Goal: Information Seeking & Learning: Check status

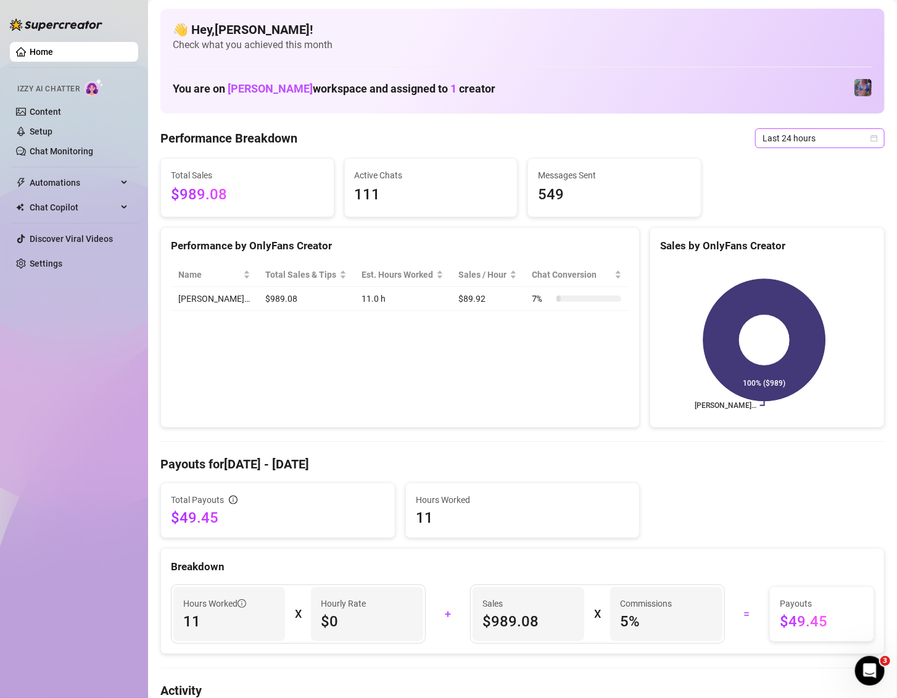
click at [793, 142] on span "Last 24 hours" at bounding box center [820, 138] width 115 height 19
click at [786, 178] on div "Last 7 days" at bounding box center [805, 183] width 110 height 14
click at [800, 144] on span "Last 7 days" at bounding box center [820, 138] width 115 height 19
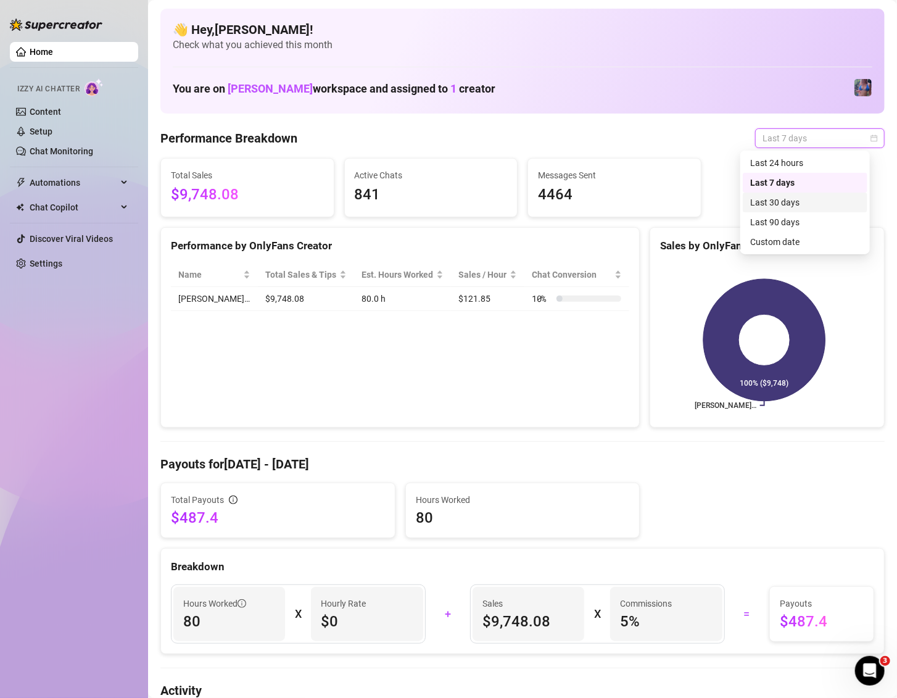
click at [801, 201] on div "Last 30 days" at bounding box center [805, 203] width 110 height 14
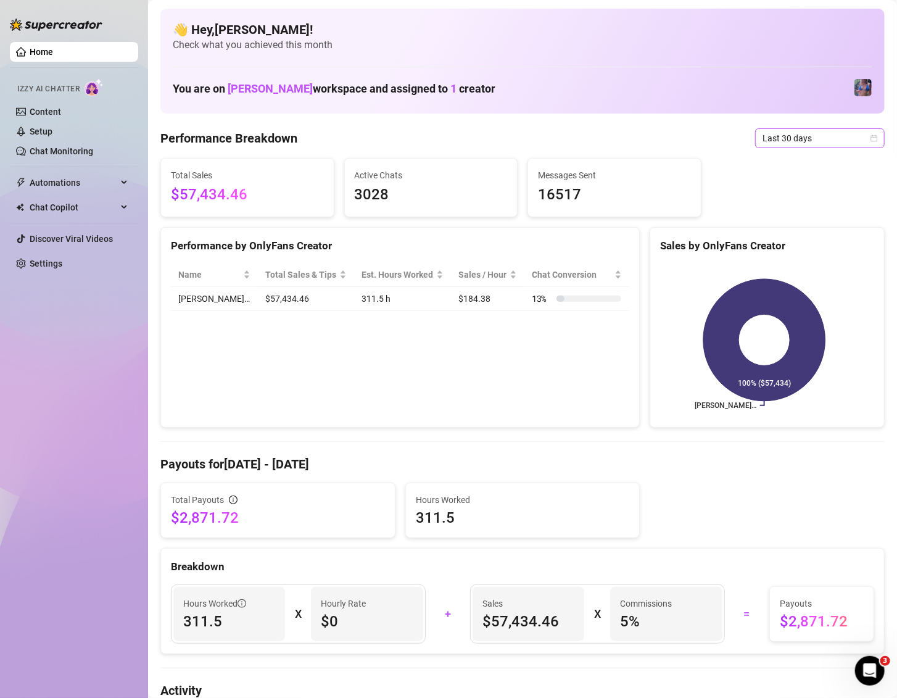
click at [788, 136] on span "Last 30 days" at bounding box center [820, 138] width 115 height 19
click at [779, 179] on div "Last 7 days" at bounding box center [805, 183] width 110 height 14
click at [777, 144] on span "Last 7 days" at bounding box center [820, 138] width 115 height 19
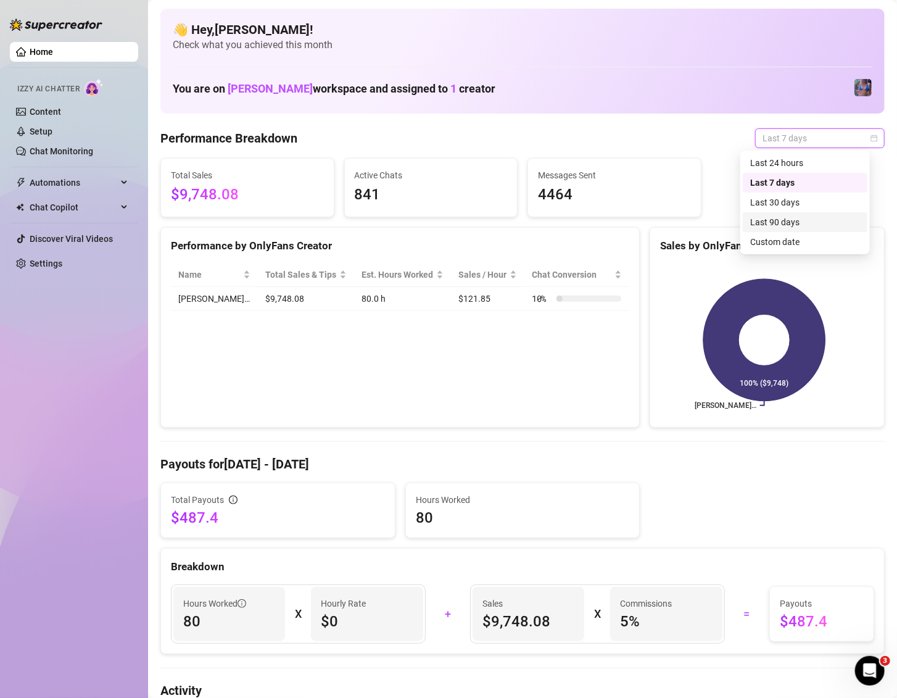
click at [782, 229] on div "Last 90 days" at bounding box center [805, 222] width 125 height 20
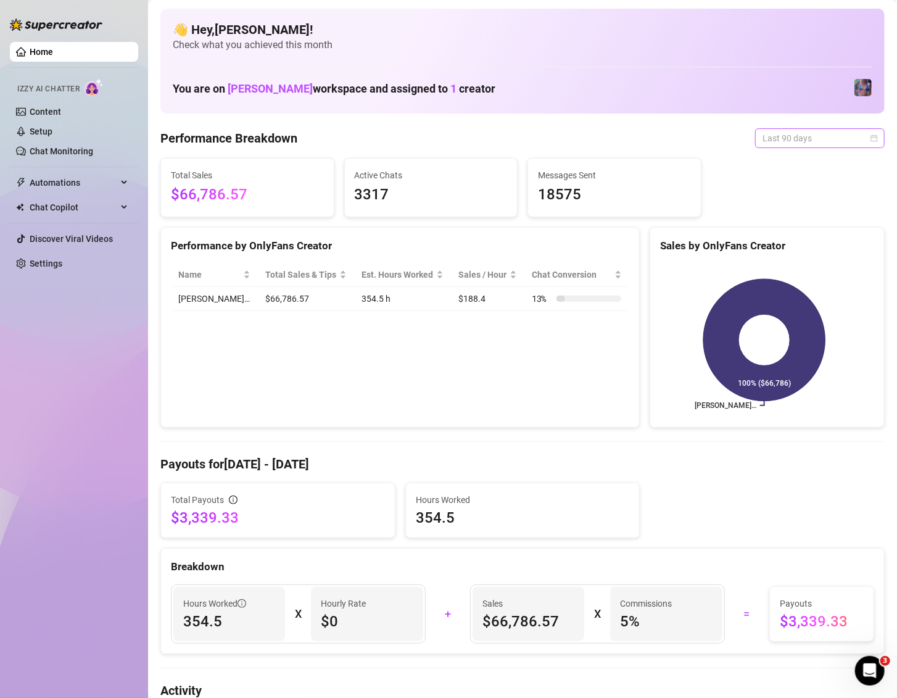
click at [794, 136] on span "Last 90 days" at bounding box center [820, 138] width 115 height 19
click at [785, 200] on div "Last 30 days" at bounding box center [805, 203] width 110 height 14
click at [826, 134] on span "Last 30 days" at bounding box center [820, 138] width 115 height 19
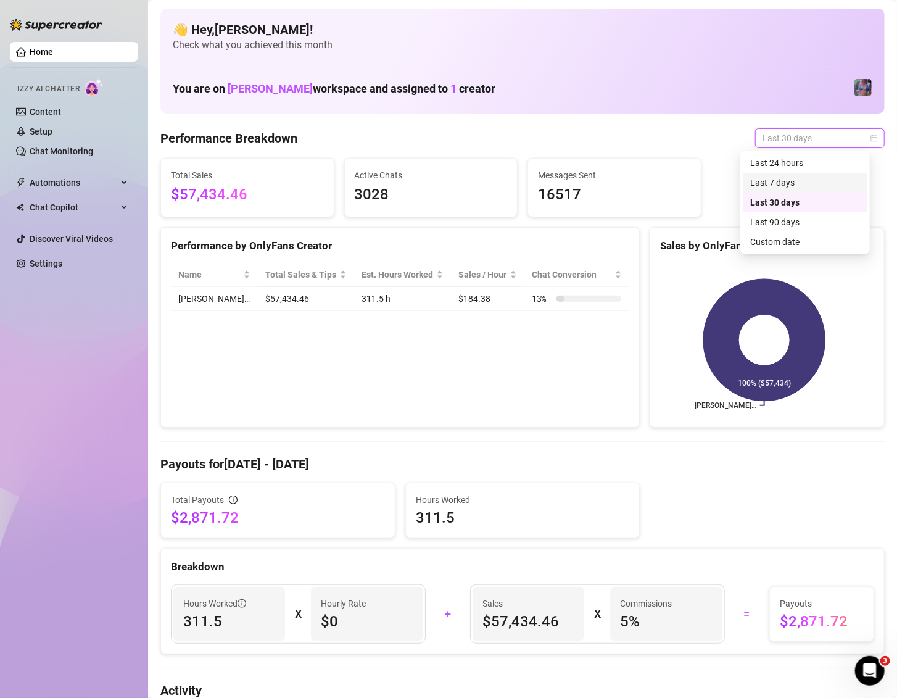
click at [786, 185] on div "Last 7 days" at bounding box center [805, 183] width 110 height 14
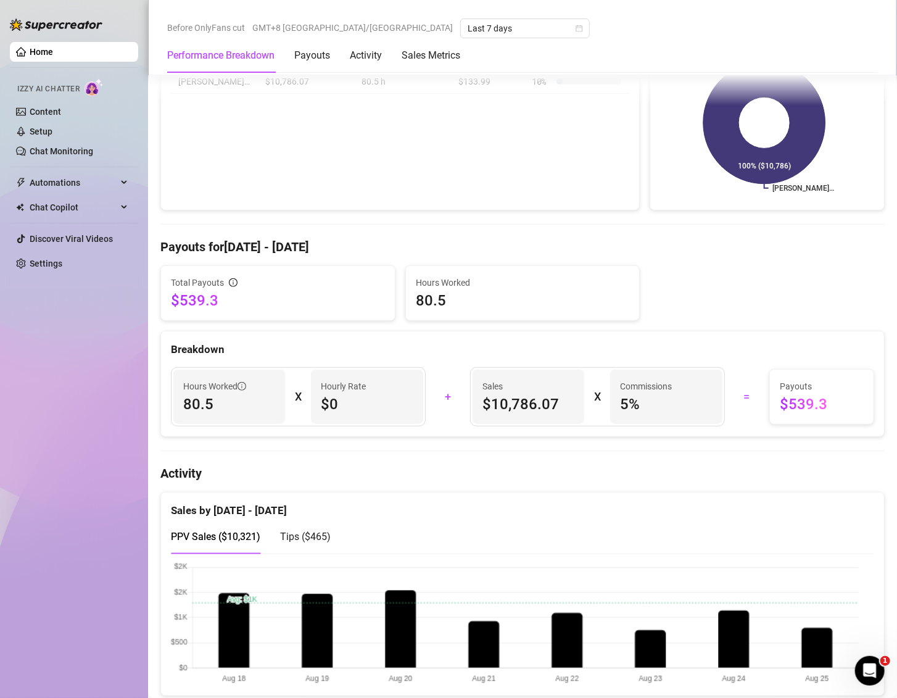
scroll to position [355, 0]
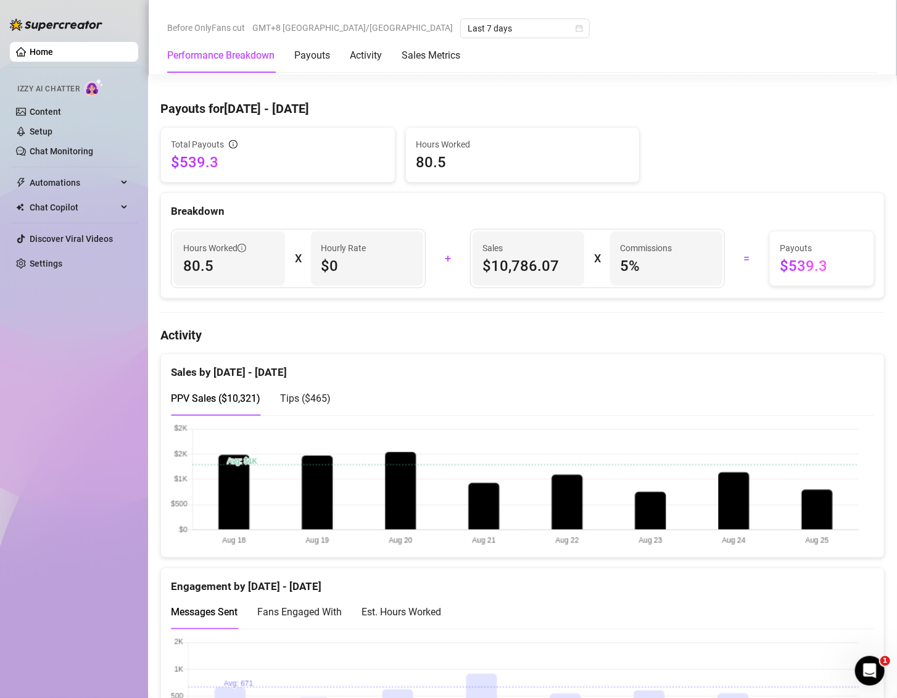
click at [307, 403] on span "Tips ( $465 )" at bounding box center [305, 398] width 51 height 12
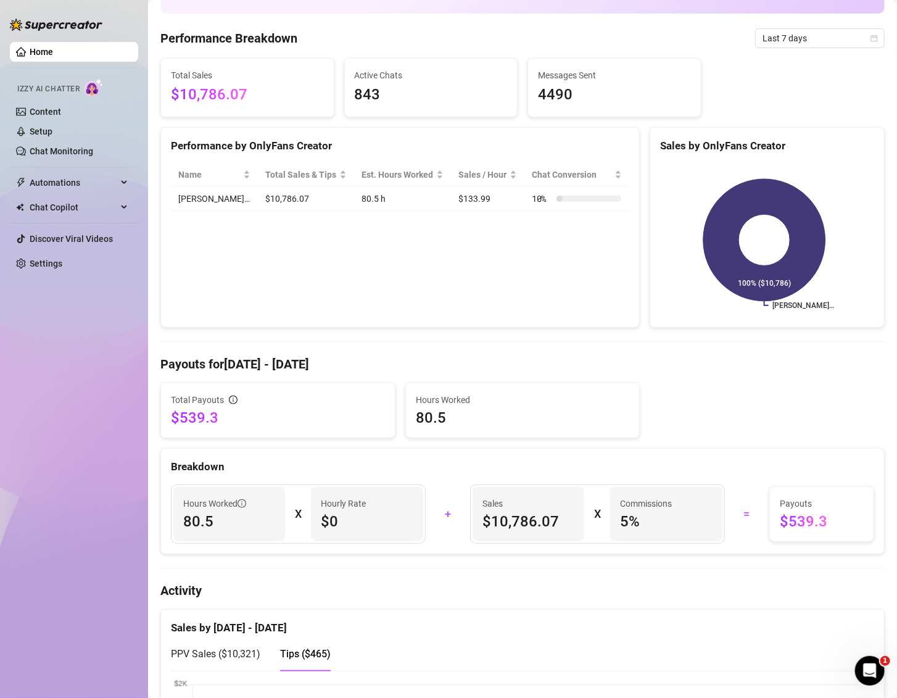
scroll to position [0, 0]
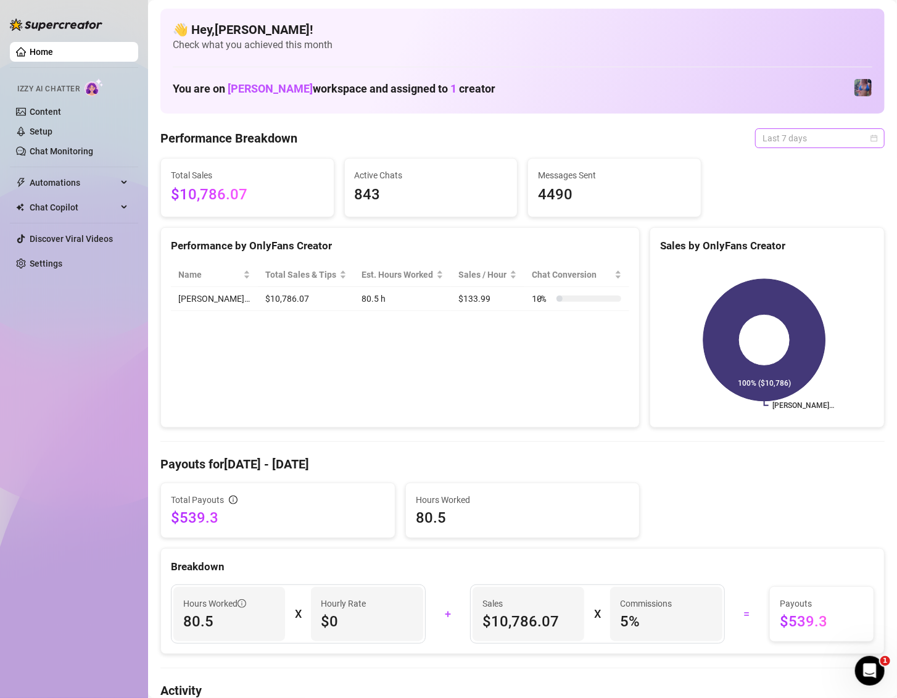
click at [798, 129] on span "Last 7 days" at bounding box center [820, 138] width 115 height 19
click at [432, 392] on div "Performance by OnlyFans Creator Name Total Sales & Tips Est. Hours Worked Sales…" at bounding box center [399, 327] width 479 height 201
